Goal: Task Accomplishment & Management: Use online tool/utility

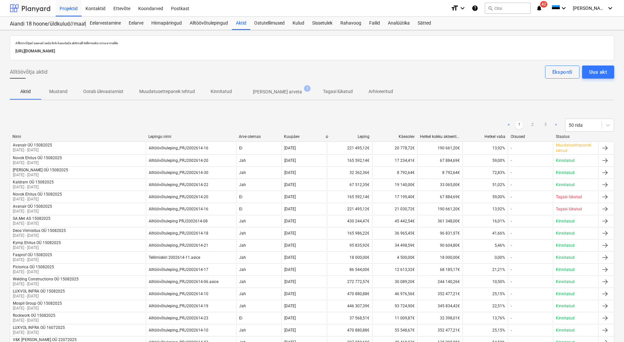
click at [25, 7] on div at bounding box center [30, 8] width 41 height 16
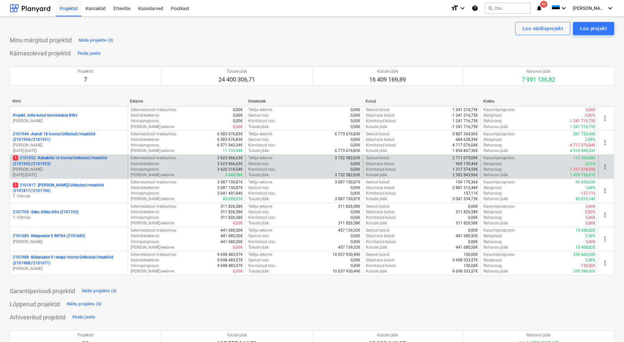
click at [78, 166] on p "1 2101952 - [GEOGRAPHIC_DATA] 16 hoone/üldkulud//maatööd (2101952//2101953)" at bounding box center [69, 160] width 112 height 11
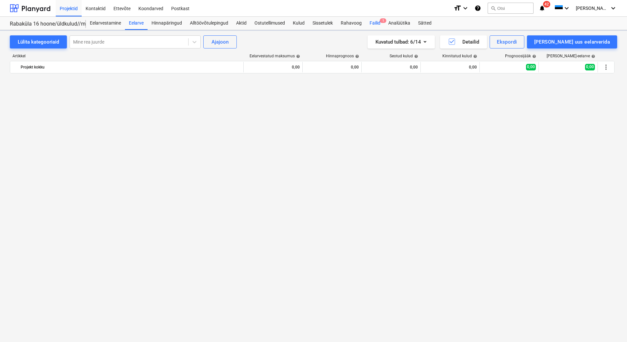
click at [372, 21] on div "Failid 1" at bounding box center [374, 23] width 19 height 13
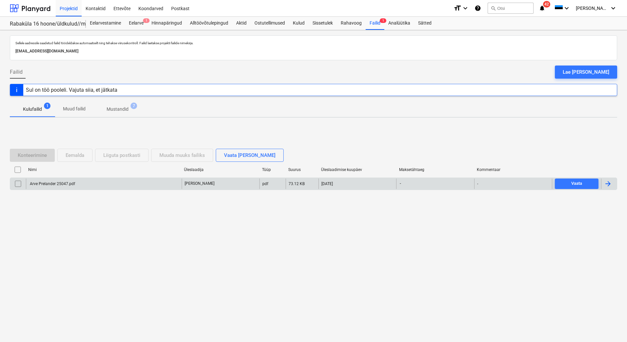
click at [69, 185] on div "Arve Prelander 25047.pdf" at bounding box center [52, 184] width 46 height 5
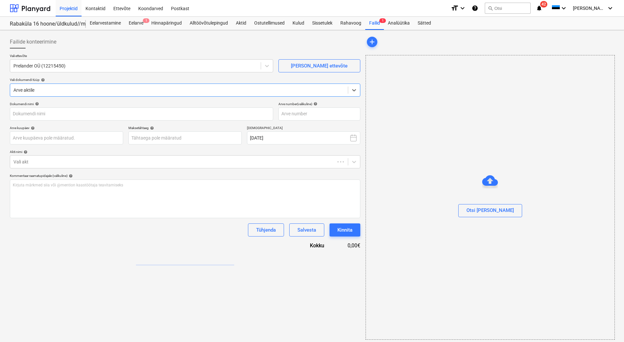
type input "Arve Prelander 25047.pdf"
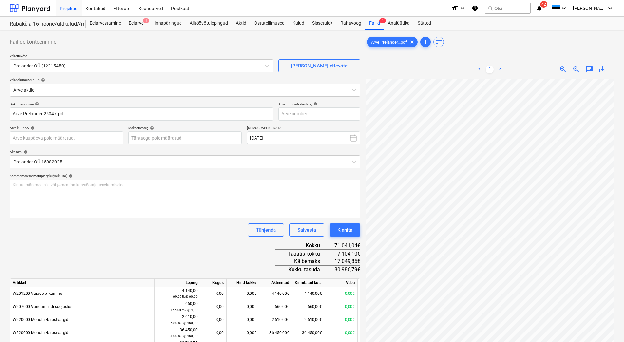
scroll to position [18, 56]
click at [302, 112] on input "text" at bounding box center [320, 113] width 82 height 13
click at [295, 112] on input "text" at bounding box center [320, 113] width 82 height 13
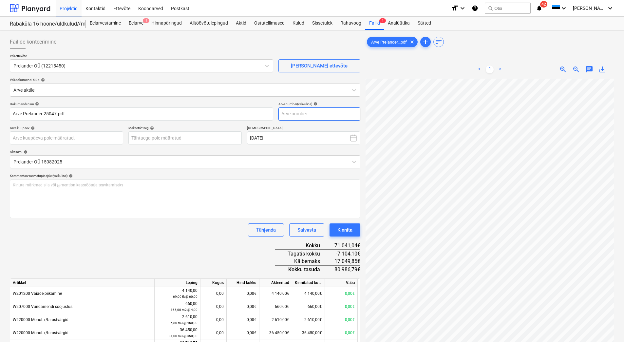
click at [313, 116] on input "text" at bounding box center [320, 113] width 82 height 13
type input "25047"
click at [203, 142] on body "Projektid Kontaktid Ettevõte Koondarved Postkast format_size keyboard_arrow_dow…" at bounding box center [312, 171] width 624 height 342
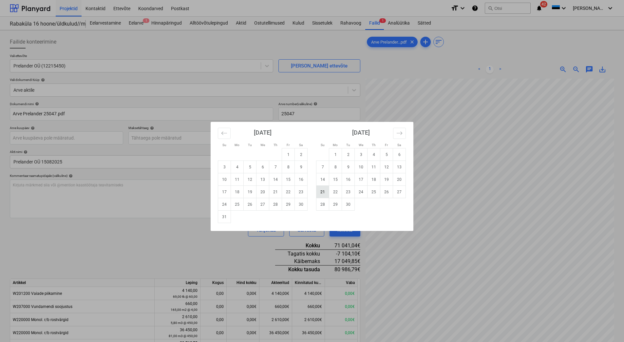
click at [325, 190] on td "21" at bounding box center [323, 192] width 13 height 12
type input "[DATE]"
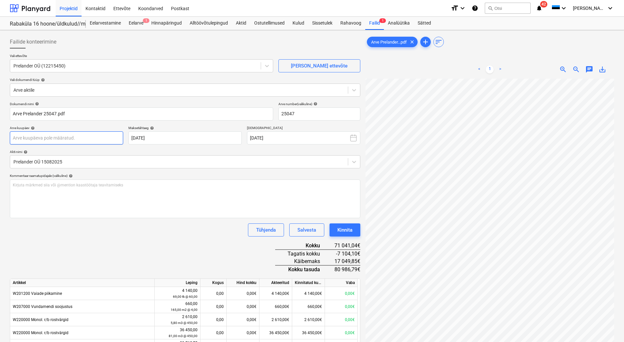
click at [61, 140] on body "Projektid Kontaktid Ettevõte Koondarved Postkast format_size keyboard_arrow_dow…" at bounding box center [312, 171] width 624 height 342
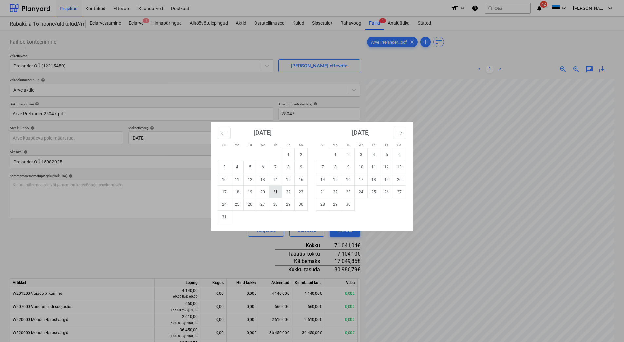
click at [274, 195] on td "21" at bounding box center [275, 192] width 13 height 12
type input "[DATE]"
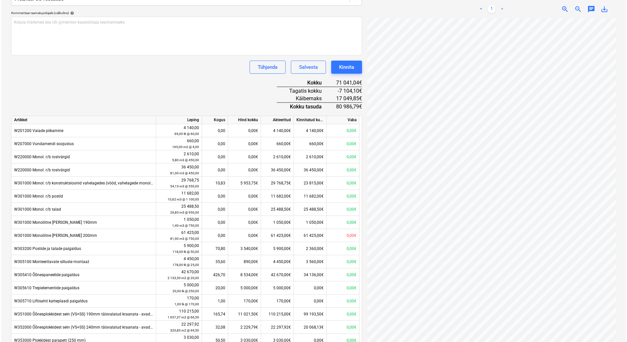
scroll to position [164, 0]
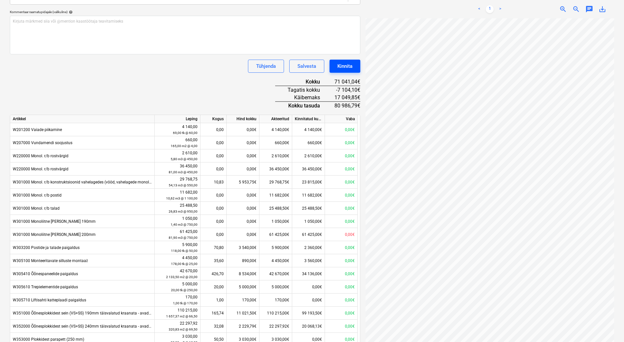
click at [349, 68] on div "Kinnita" at bounding box center [345, 66] width 15 height 9
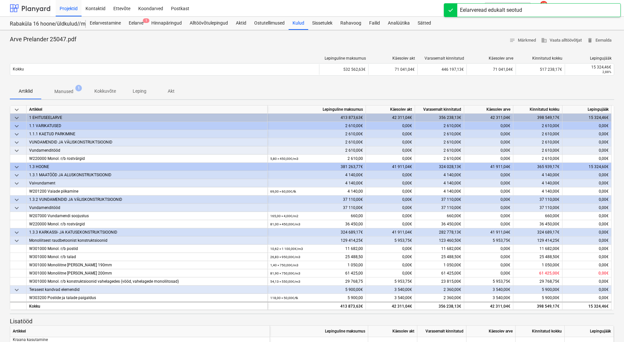
click at [33, 10] on div at bounding box center [30, 8] width 41 height 16
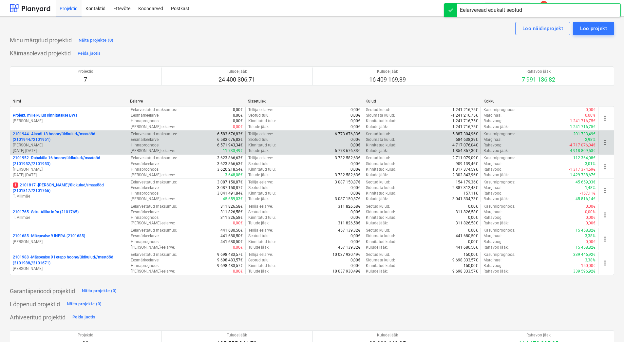
click at [62, 144] on p "[PERSON_NAME]" at bounding box center [69, 146] width 112 height 6
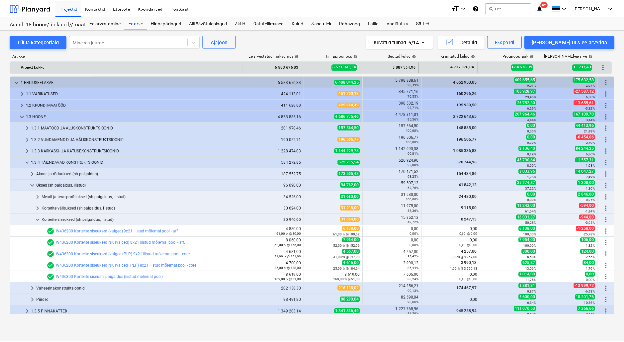
scroll to position [71, 0]
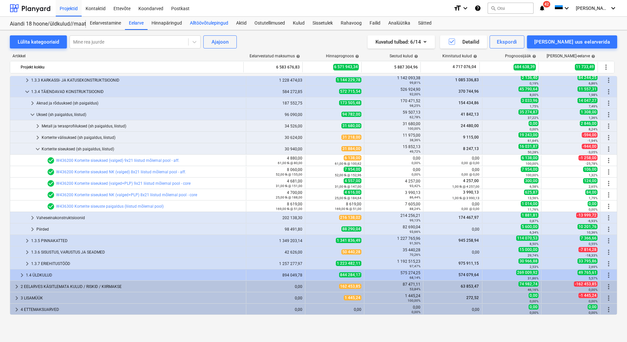
click at [218, 24] on div "Alltöövõtulepingud" at bounding box center [209, 23] width 46 height 13
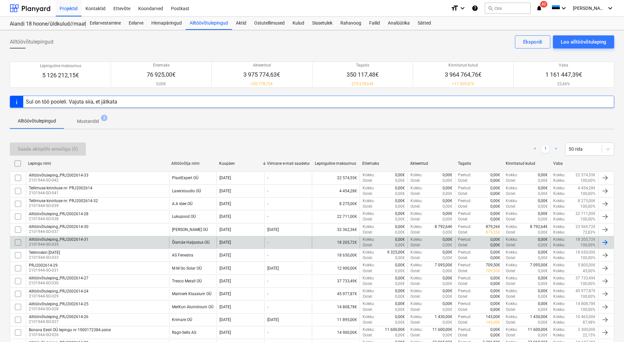
scroll to position [33, 0]
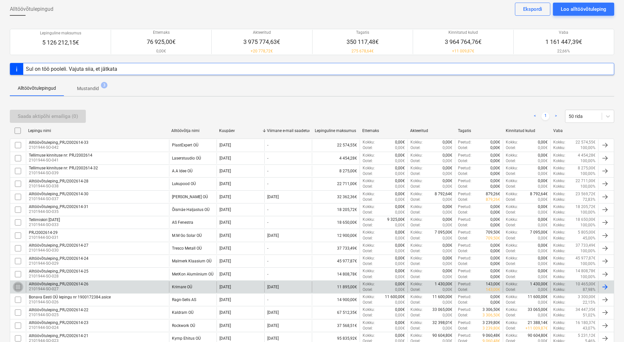
click at [19, 286] on input "checkbox" at bounding box center [18, 287] width 10 height 10
click at [39, 116] on div "Saada aktipõhi emailiga (1)" at bounding box center [48, 116] width 60 height 9
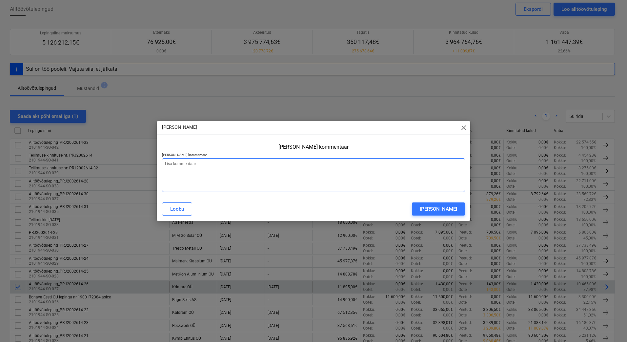
click at [179, 172] on textarea at bounding box center [313, 175] width 303 height 34
type textarea "x"
type textarea "S"
type textarea "x"
type textarea "Sa"
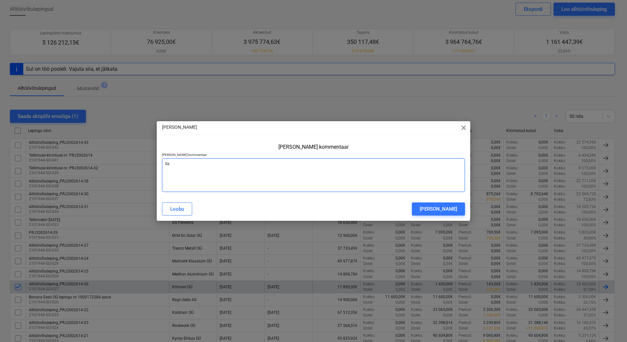
type textarea "x"
type textarea "Saa"
type textarea "x"
type textarea "Saad"
type textarea "x"
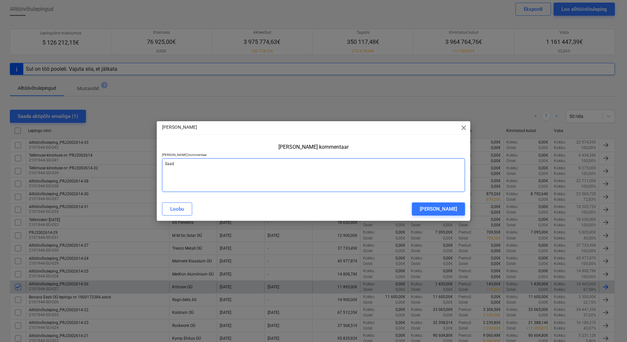
type textarea "Saada"
type textarea "x"
type textarea "Saadan"
type textarea "x"
type textarea "Saadan"
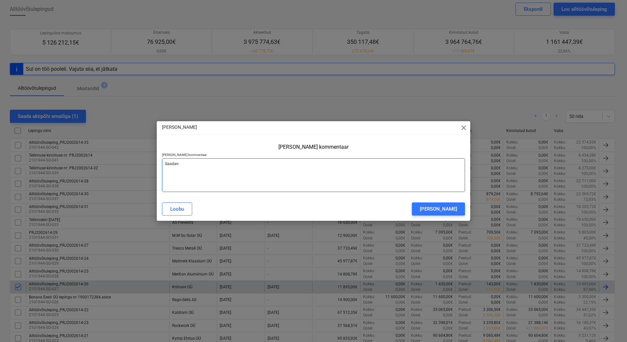
type textarea "x"
type textarea "Saadan a"
type textarea "x"
type textarea "Saadan ak"
type textarea "x"
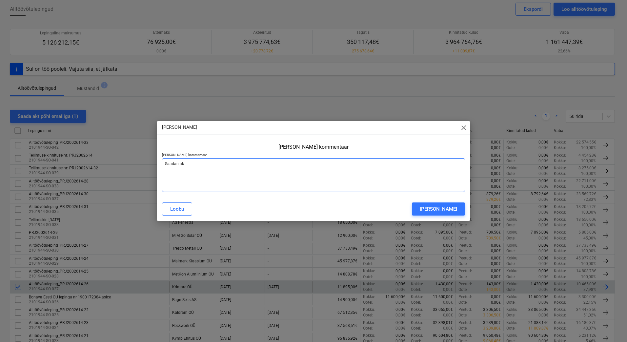
type textarea "Saadan akt"
type textarea "x"
type textarea "Saadan akto"
type textarea "x"
type textarea "Saadan akt"
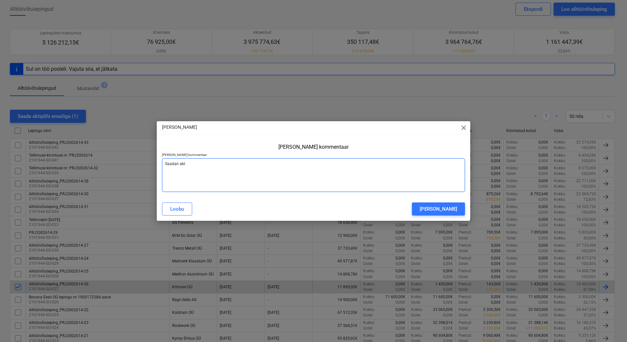
type textarea "x"
type textarea "Saadan akti"
type textarea "x"
type textarea "Saadan akti"
type textarea "x"
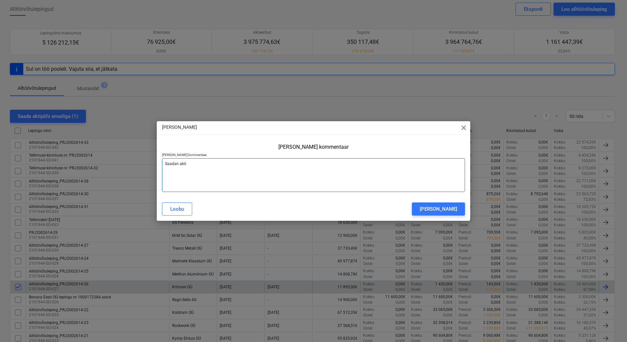
type textarea "Saadan akti t"
type textarea "x"
type textarea "Saadan akti tä"
type textarea "x"
type textarea "Saadan akti täi"
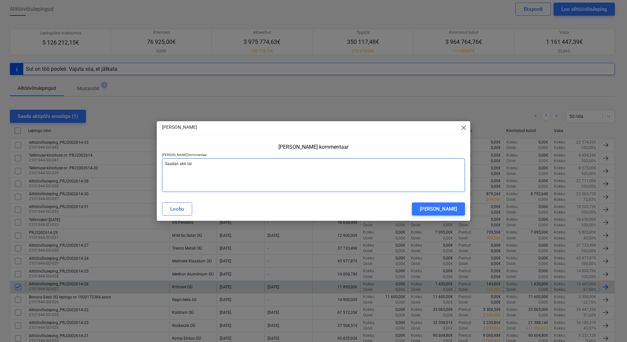
type textarea "x"
type textarea "Saadan akti [PERSON_NAME]"
type textarea "x"
type textarea "Saadan akti [PERSON_NAME],"
type textarea "x"
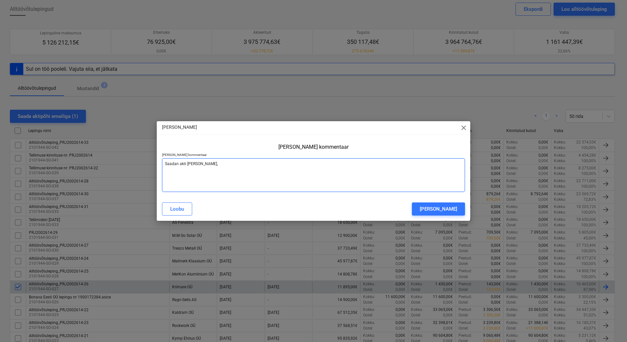
type textarea "Saadan akti [PERSON_NAME]"
type textarea "x"
type textarea "Saadan akti täitm"
type textarea "x"
type textarea "Saadan akti täitmi"
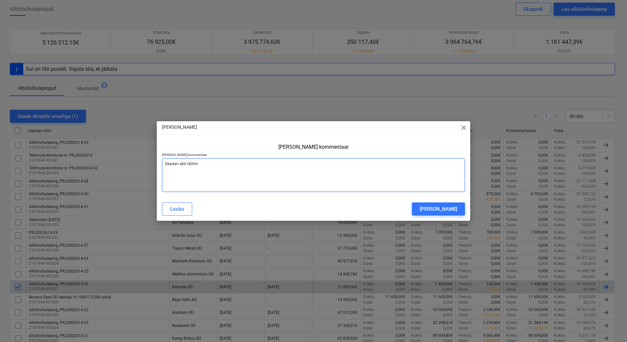
type textarea "x"
type textarea "Saadan akti täitmis"
type textarea "x"
type textarea "Saadan akti täitmise"
type textarea "x"
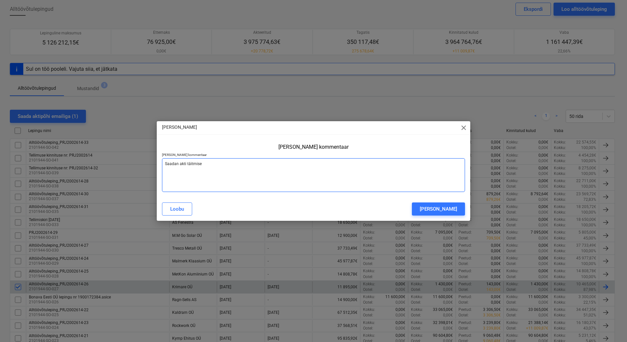
type textarea "Saadan akti täitmisek"
type textarea "x"
type textarea "Saadan akti täitmiseks"
type textarea "x"
type textarea "Saadan akti täitmiseks."
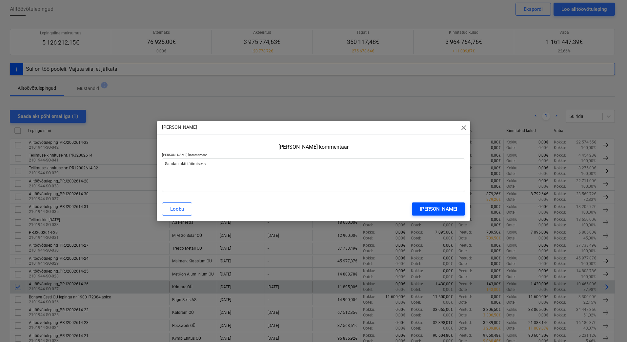
click at [447, 207] on div "[PERSON_NAME]" at bounding box center [437, 209] width 37 height 9
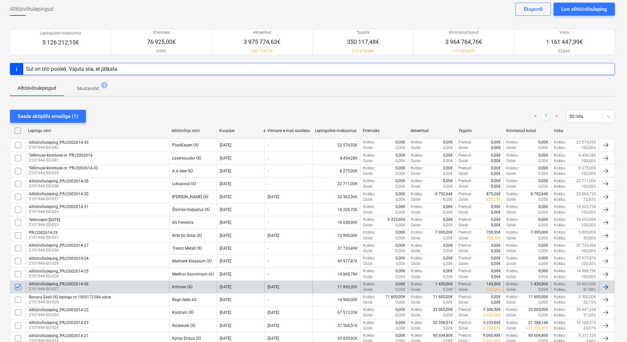
type textarea "x"
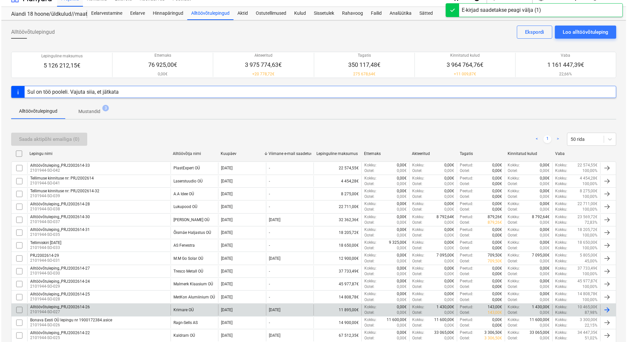
scroll to position [0, 0]
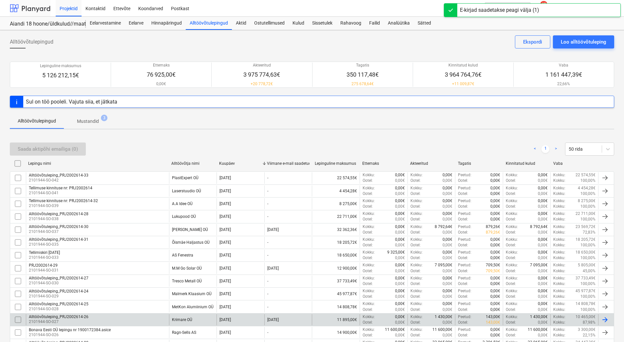
click at [38, 7] on div at bounding box center [30, 8] width 41 height 16
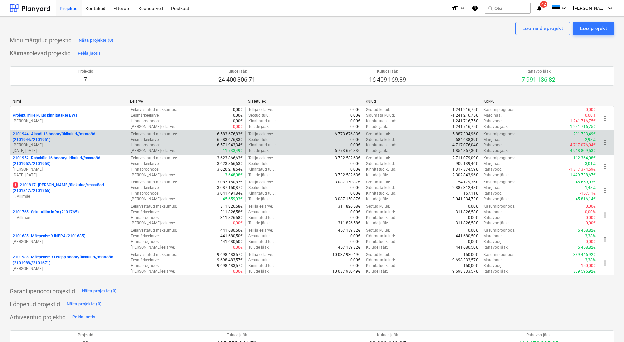
click at [57, 144] on p "[PERSON_NAME]" at bounding box center [69, 146] width 112 height 6
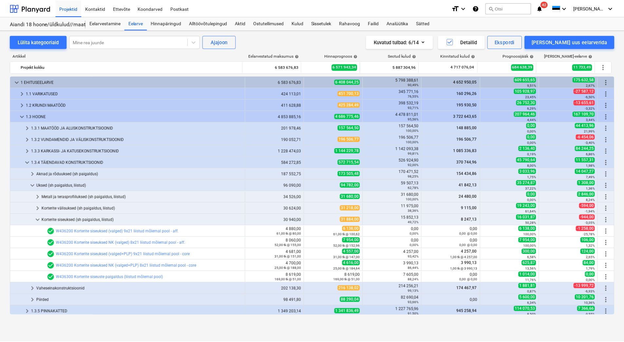
scroll to position [71, 0]
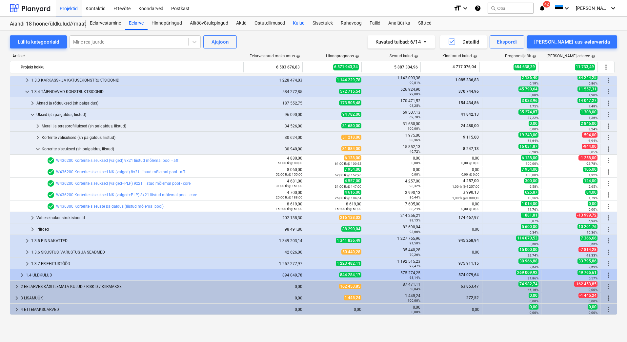
click at [302, 23] on div "Kulud" at bounding box center [299, 23] width 20 height 13
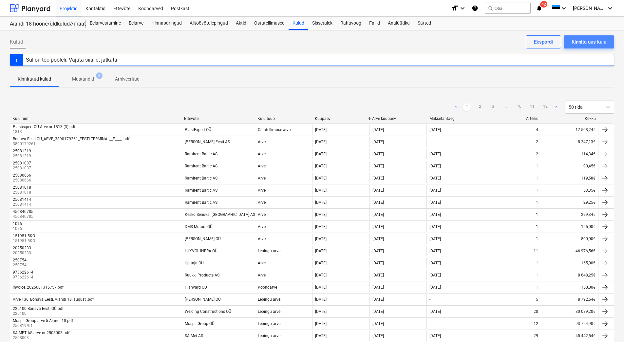
click at [583, 42] on div "Kinnita uus kulu" at bounding box center [589, 42] width 35 height 9
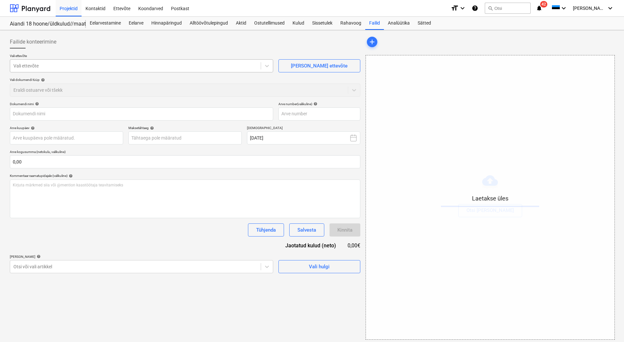
click at [27, 64] on div at bounding box center [135, 66] width 244 height 7
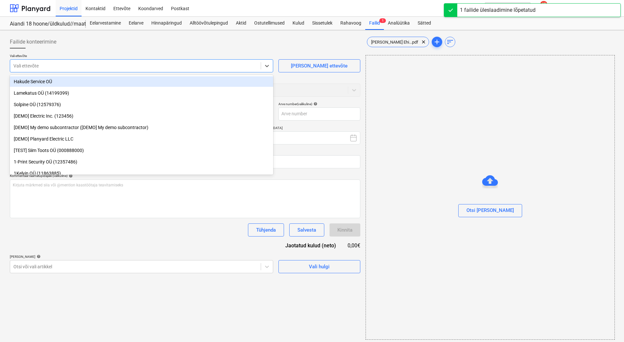
type input "[PERSON_NAME] Ehitus OÜ Bonava 004.pdf"
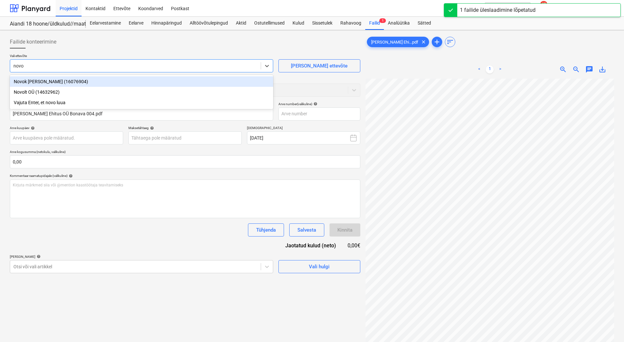
type input "novok"
click at [21, 82] on div "Novok [PERSON_NAME] (16076904)" at bounding box center [141, 81] width 263 height 10
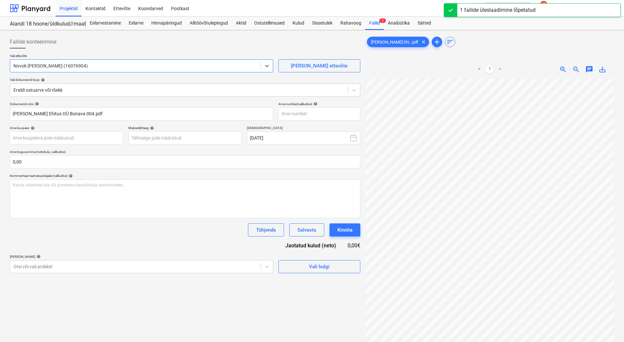
click at [74, 42] on div "Failide konteerimine" at bounding box center [185, 41] width 351 height 13
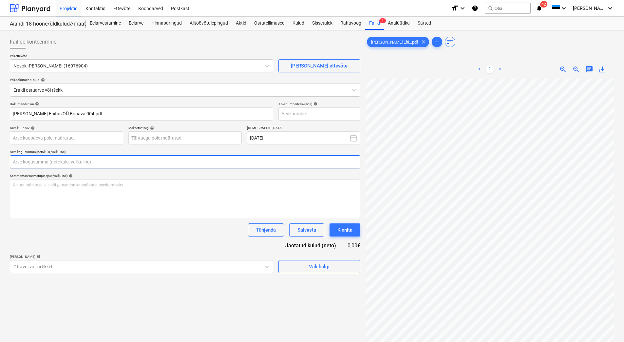
click at [32, 164] on input "text" at bounding box center [185, 161] width 351 height 13
type input "0,00"
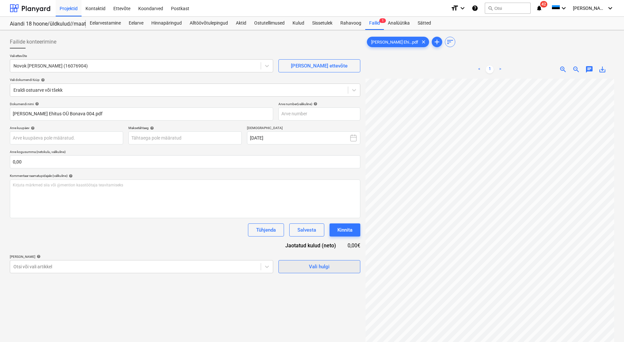
scroll to position [54, 48]
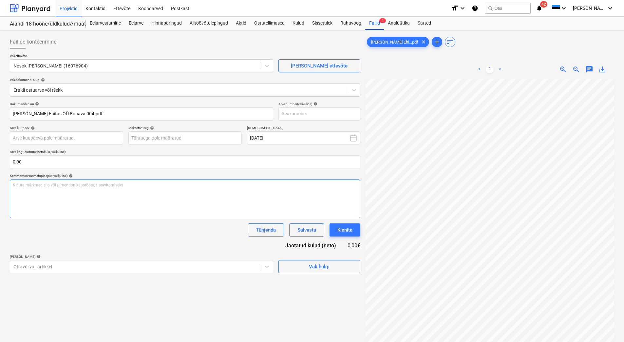
click at [358, 194] on div "Failide konteerimine Vali ettevõte Novok Ehitus OÜ (16076904) [PERSON_NAME] uus…" at bounding box center [312, 219] width 610 height 372
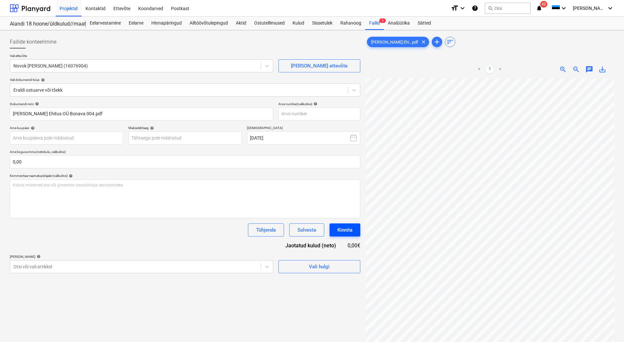
scroll to position [95, 48]
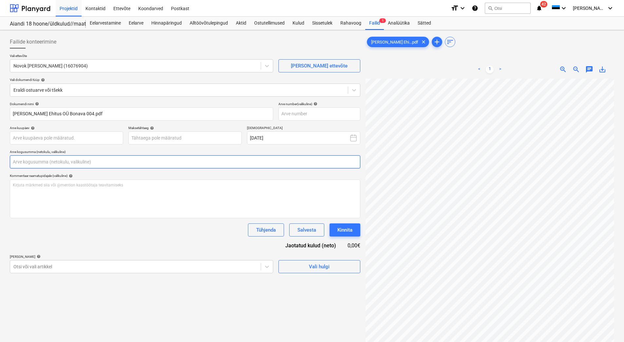
click at [31, 161] on input "text" at bounding box center [185, 161] width 351 height 13
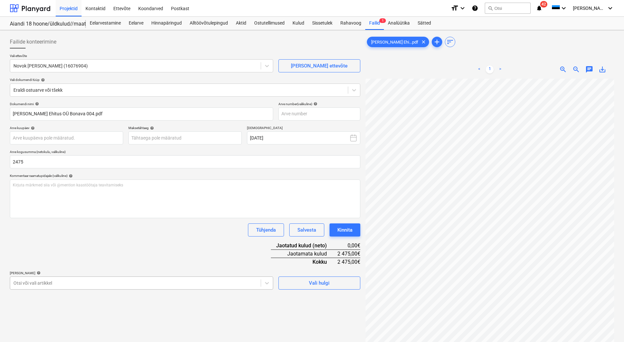
type input "2 475,00"
click at [115, 283] on body "Projektid Kontaktid Ettevõte Koondarved Postkast format_size keyboard_arrow_dow…" at bounding box center [312, 171] width 624 height 342
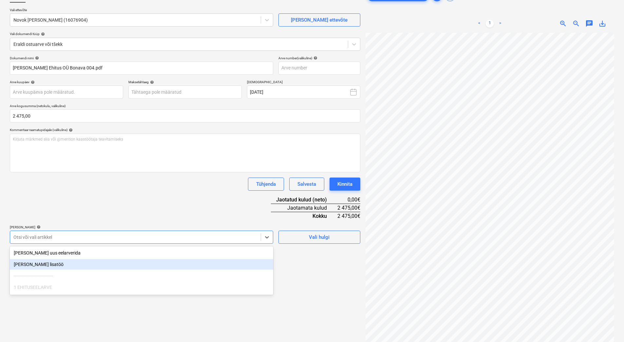
scroll to position [52, 0]
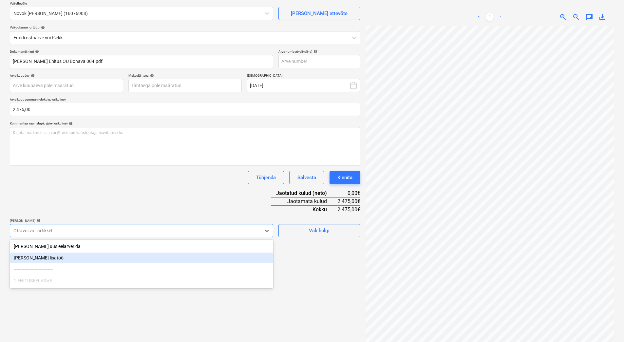
type input "l"
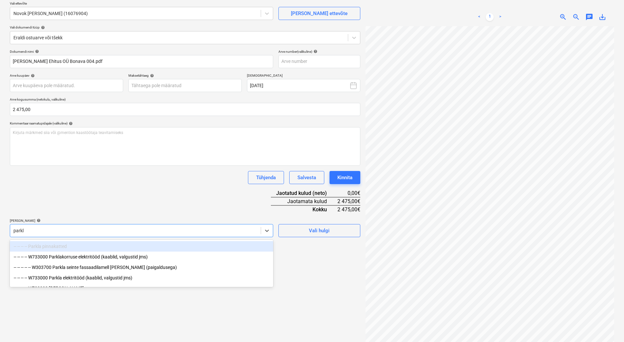
type input "parkla"
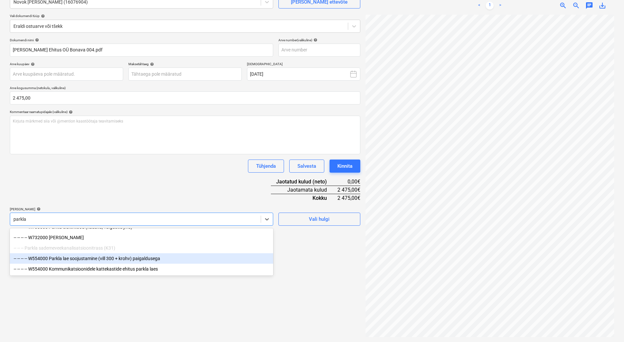
scroll to position [66, 0]
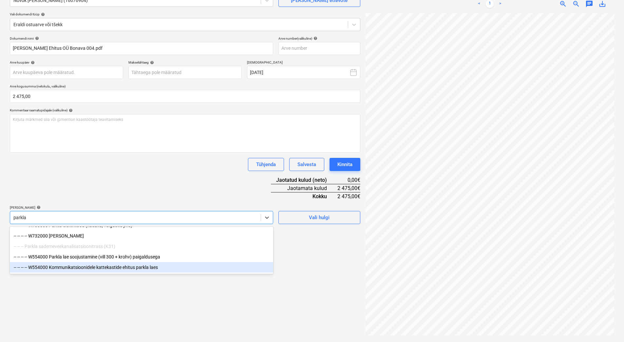
click at [132, 267] on div "-- -- -- -- W554000 Kommunikatsioonidele kattekastide ehitus parkla laes" at bounding box center [141, 267] width 263 height 10
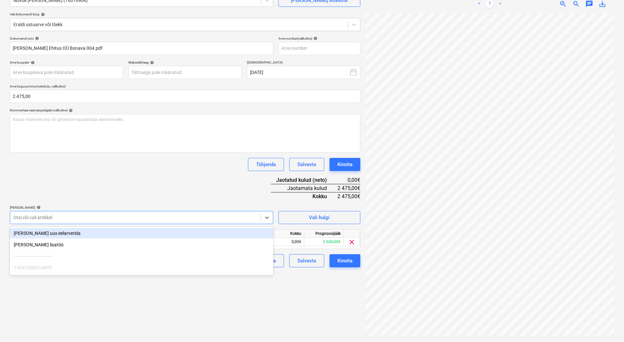
click at [170, 191] on div "Dokumendi nimi help [PERSON_NAME] Ehitus OÜ Bonava 004.pdf Arve number (valikul…" at bounding box center [185, 151] width 351 height 231
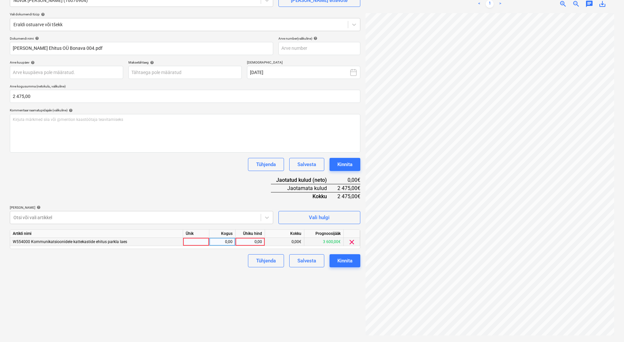
click at [252, 241] on div "0,00" at bounding box center [250, 242] width 24 height 8
type input "2475"
click at [211, 293] on div "Failide konteerimine Vali ettevõte Novok Ehitus OÜ (16076904) [PERSON_NAME] uus…" at bounding box center [185, 153] width 356 height 372
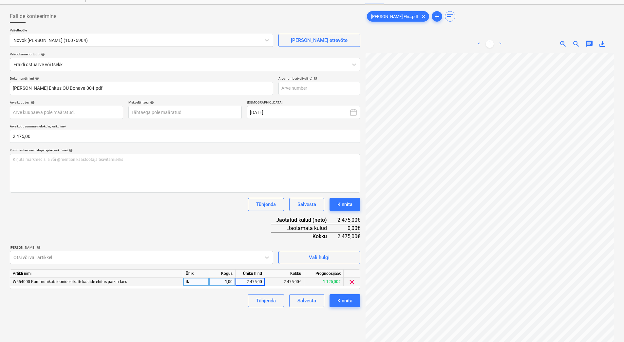
scroll to position [0, 0]
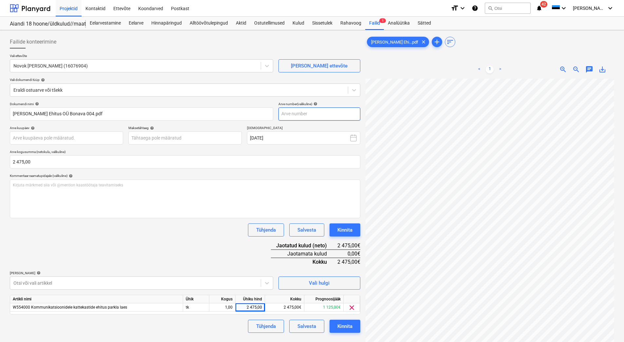
click at [305, 116] on input "text" at bounding box center [320, 113] width 82 height 13
click at [14, 136] on body "Projektid Kontaktid Ettevõte Koondarved Postkast format_size keyboard_arrow_dow…" at bounding box center [312, 171] width 624 height 342
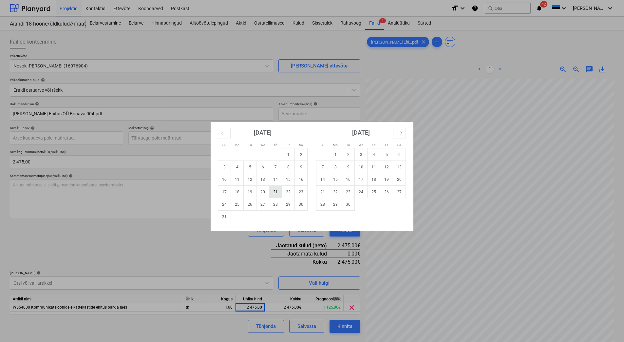
click at [275, 193] on td "21" at bounding box center [275, 192] width 13 height 12
type input "[DATE]"
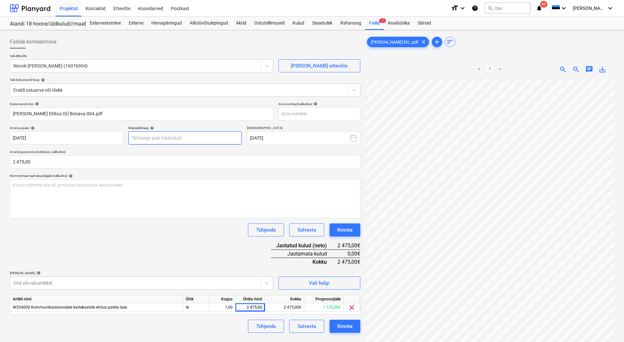
click at [148, 137] on body "Projektid Kontaktid Ettevõte Koondarved Postkast format_size keyboard_arrow_dow…" at bounding box center [312, 171] width 624 height 342
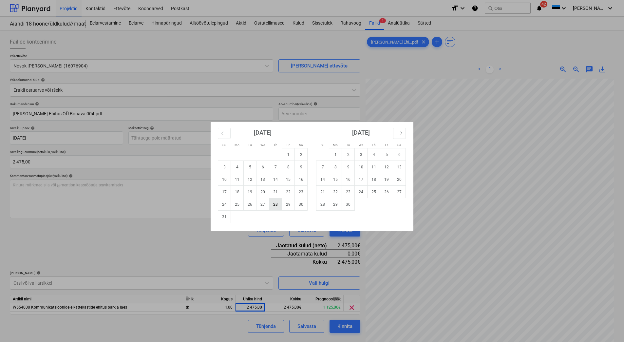
click at [272, 204] on td "28" at bounding box center [275, 204] width 13 height 12
type input "[DATE]"
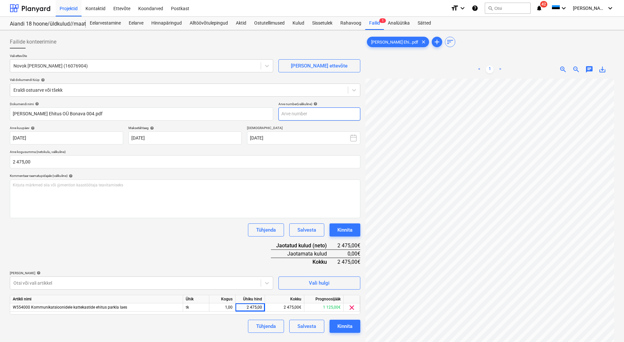
click at [305, 117] on input "text" at bounding box center [320, 113] width 82 height 13
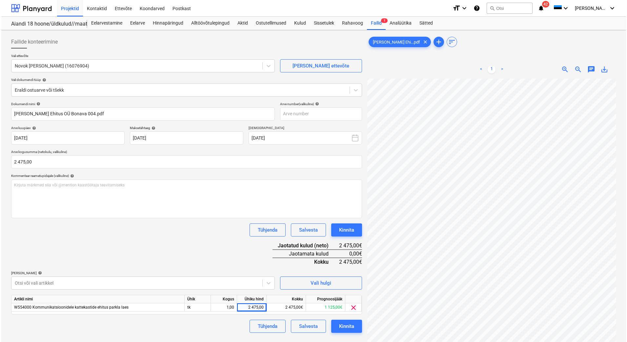
scroll to position [0, 48]
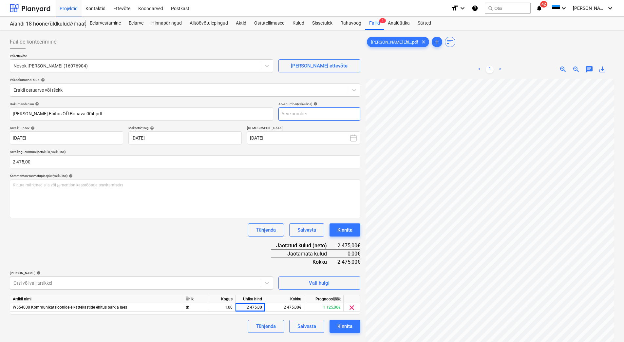
click at [294, 115] on input "text" at bounding box center [320, 113] width 82 height 13
type input "004"
click at [341, 229] on div "Kinnita" at bounding box center [345, 230] width 15 height 9
